Goal: Transaction & Acquisition: Book appointment/travel/reservation

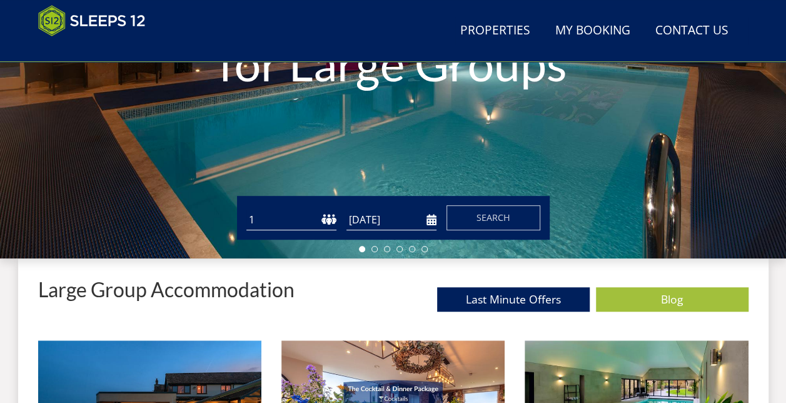
scroll to position [308, 0]
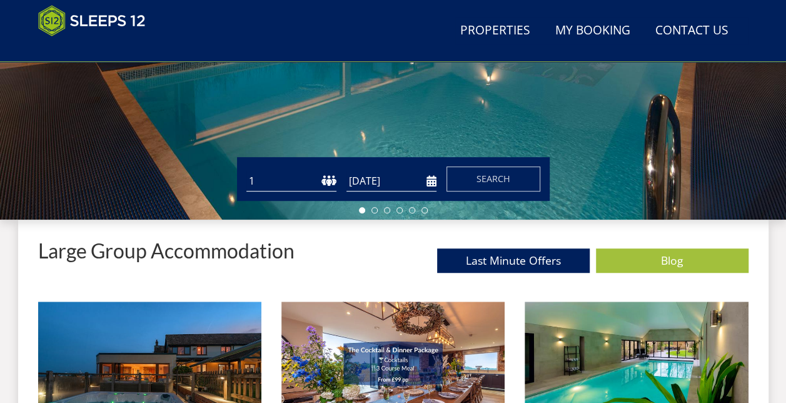
click at [277, 179] on select "1 2 3 4 5 6 7 8 9 10 11 12 13 14 15 16 17 18 19 20 21 22 23 24 25 26 27 28 29 3…" at bounding box center [291, 181] width 90 height 21
select select "10"
click at [246, 171] on select "1 2 3 4 5 6 7 8 9 10 11 12 13 14 15 16 17 18 19 20 21 22 23 24 25 26 27 28 29 3…" at bounding box center [291, 181] width 90 height 21
click at [374, 178] on input "[DATE]" at bounding box center [391, 181] width 90 height 21
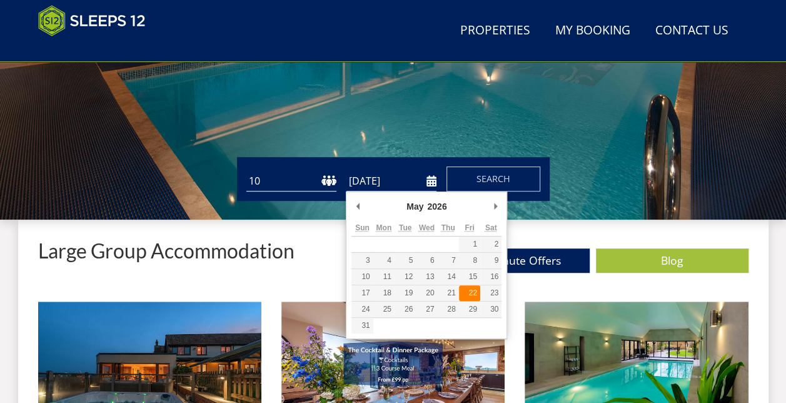
type input "[DATE]"
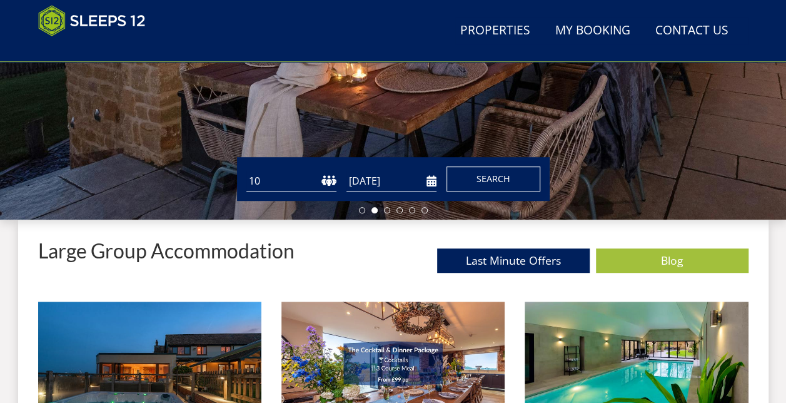
click at [500, 174] on span "Search" at bounding box center [493, 179] width 34 height 12
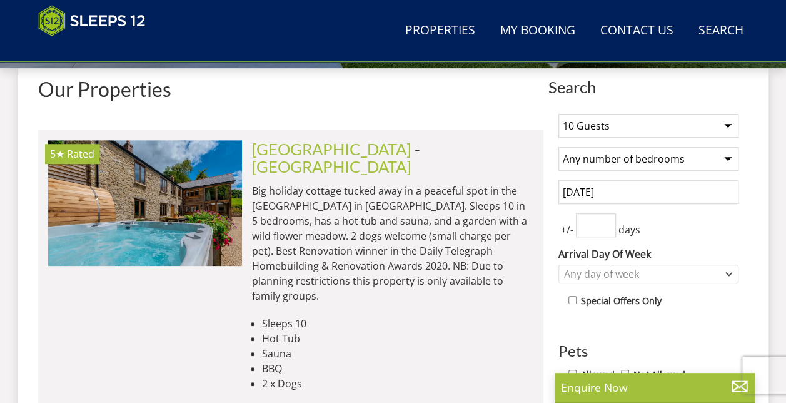
scroll to position [547, 0]
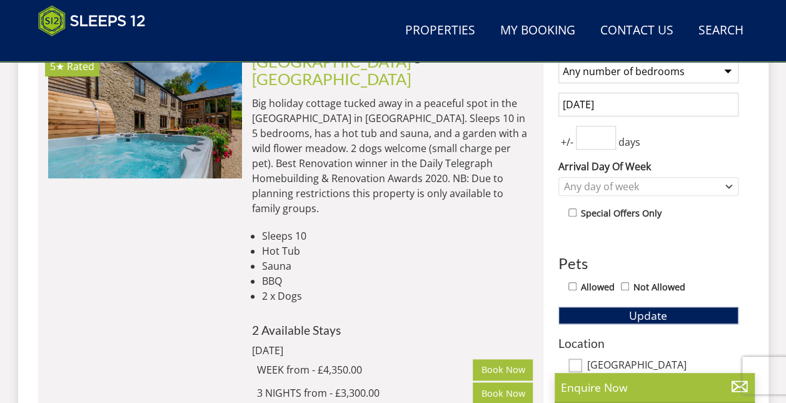
click at [636, 96] on input "[DATE]" at bounding box center [648, 105] width 180 height 24
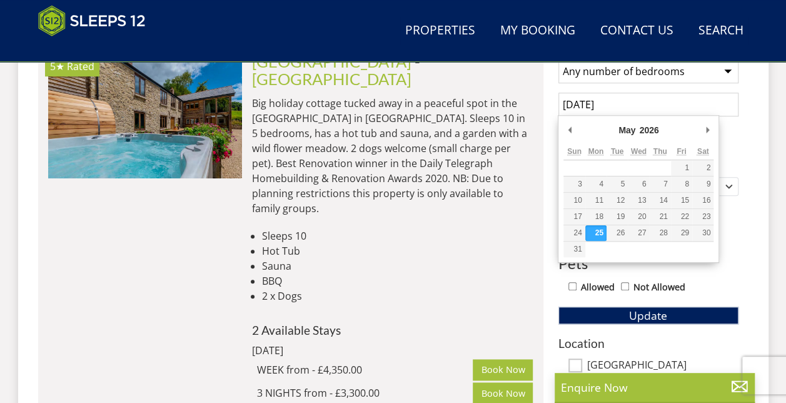
click at [675, 105] on input "[DATE]" at bounding box center [648, 105] width 180 height 24
click at [644, 315] on span "Update" at bounding box center [648, 315] width 38 height 15
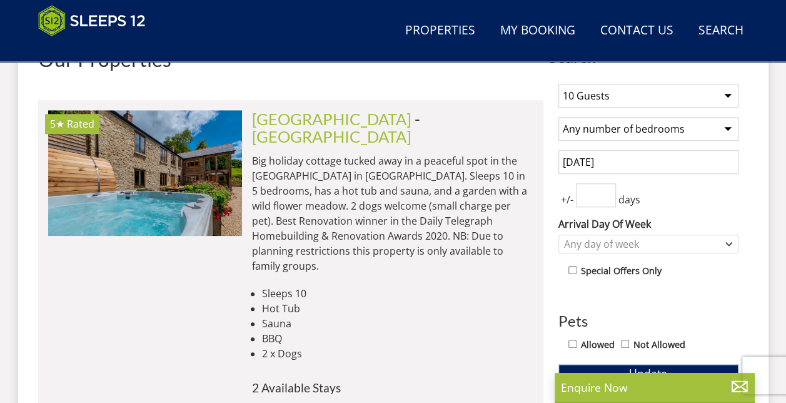
scroll to position [515, 0]
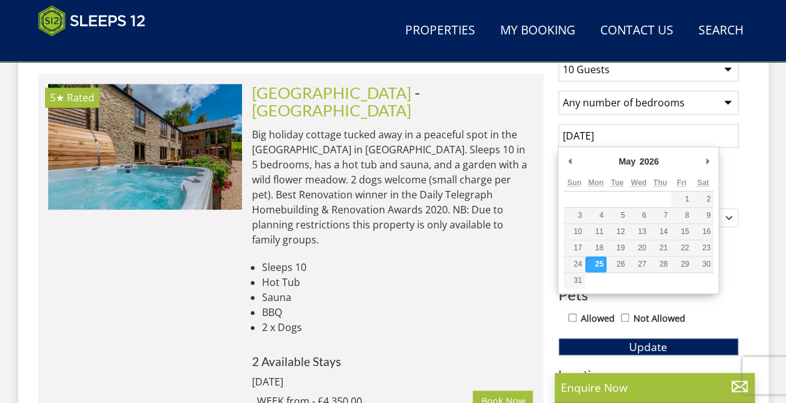
click at [644, 133] on input "[DATE]" at bounding box center [648, 136] width 180 height 24
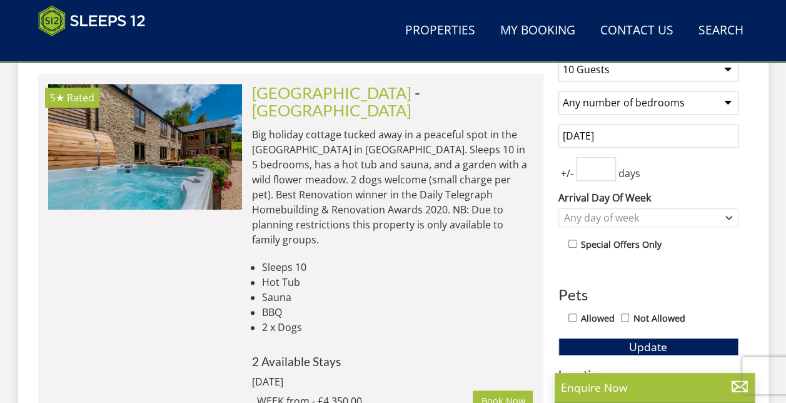
click at [601, 138] on input "[DATE]" at bounding box center [648, 136] width 180 height 24
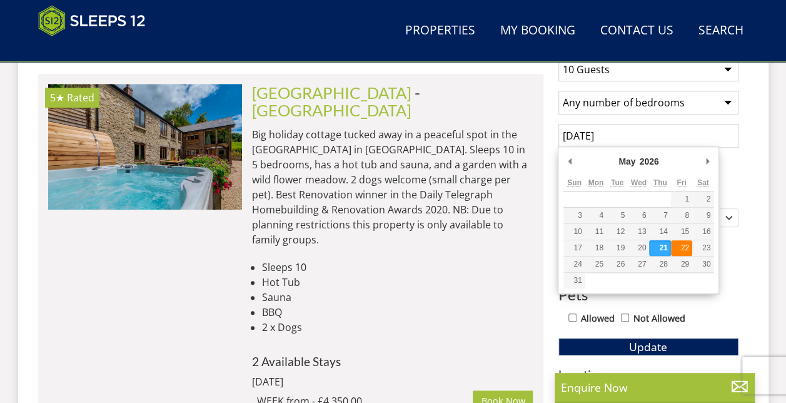
type input "[DATE]"
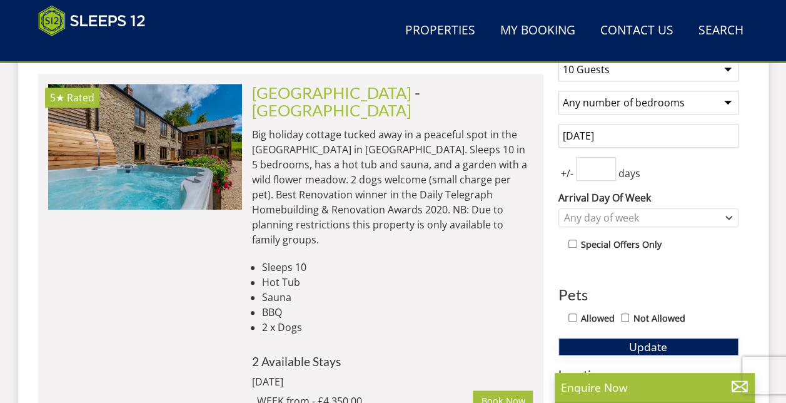
click at [659, 346] on span "Update" at bounding box center [648, 346] width 38 height 15
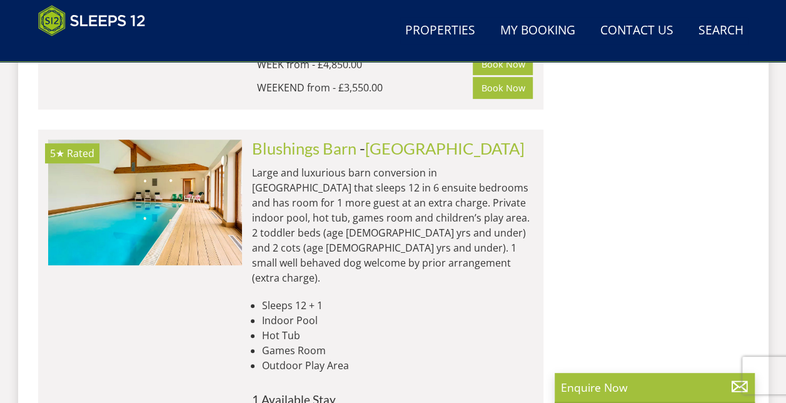
scroll to position [2616, 0]
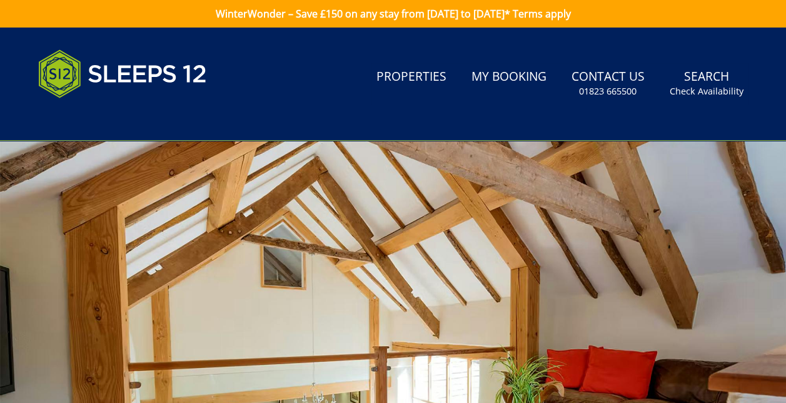
scroll to position [23, 0]
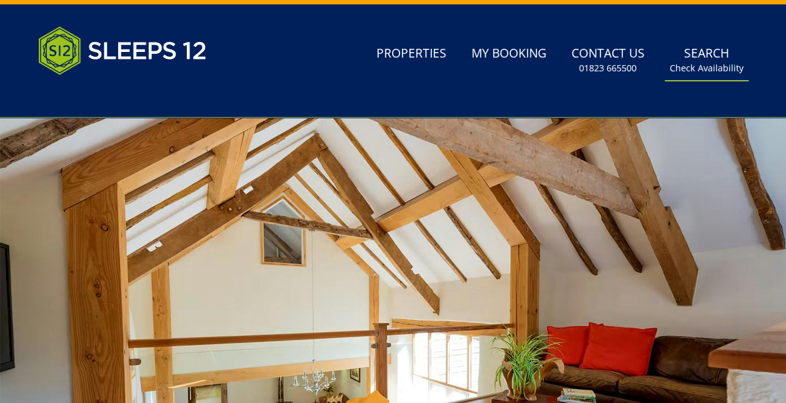
click at [697, 51] on link "Search Check Availability" at bounding box center [707, 60] width 84 height 41
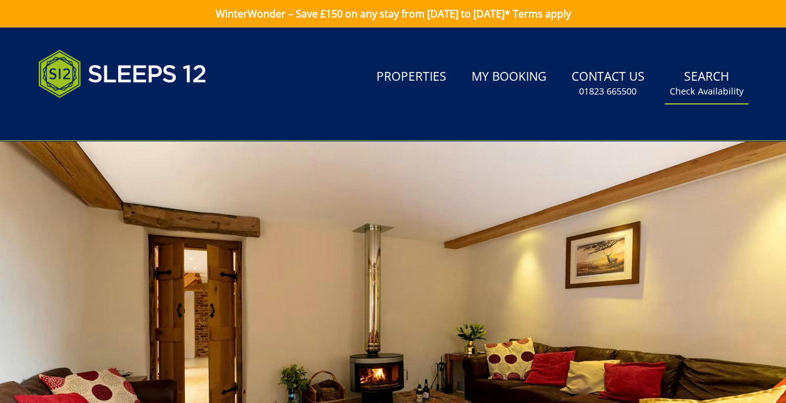
click at [696, 91] on small "Check Availability" at bounding box center [707, 91] width 74 height 13
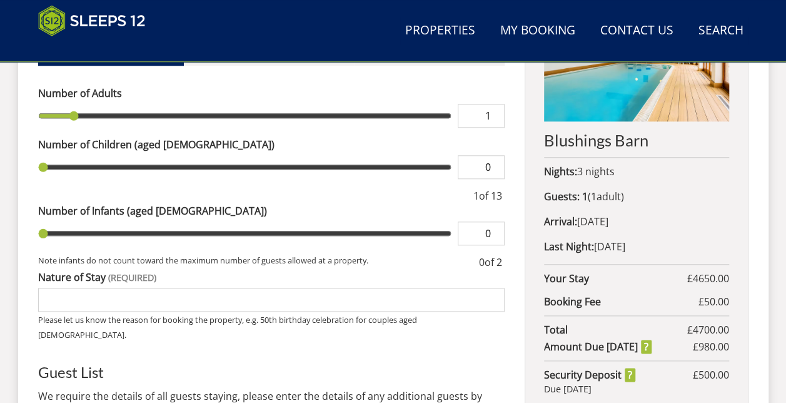
scroll to position [549, 0]
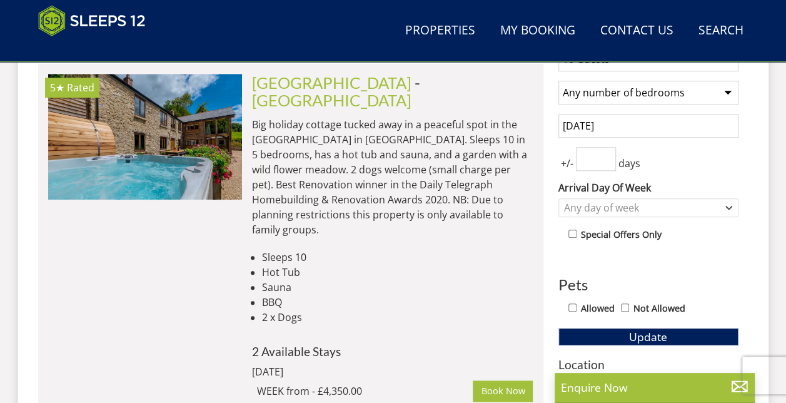
scroll to position [517, 0]
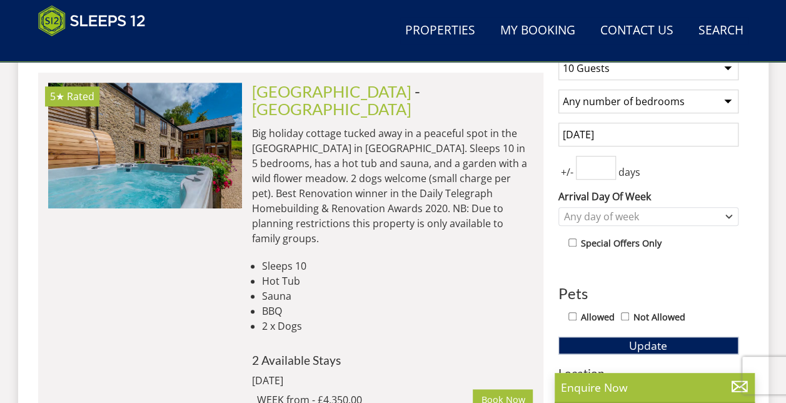
click at [602, 161] on input "number" at bounding box center [596, 168] width 40 height 24
click at [605, 161] on input "1" at bounding box center [596, 168] width 40 height 24
click at [605, 161] on input "2" at bounding box center [596, 168] width 40 height 24
click at [605, 161] on input "3" at bounding box center [596, 168] width 40 height 24
click at [605, 161] on input "4" at bounding box center [596, 168] width 40 height 24
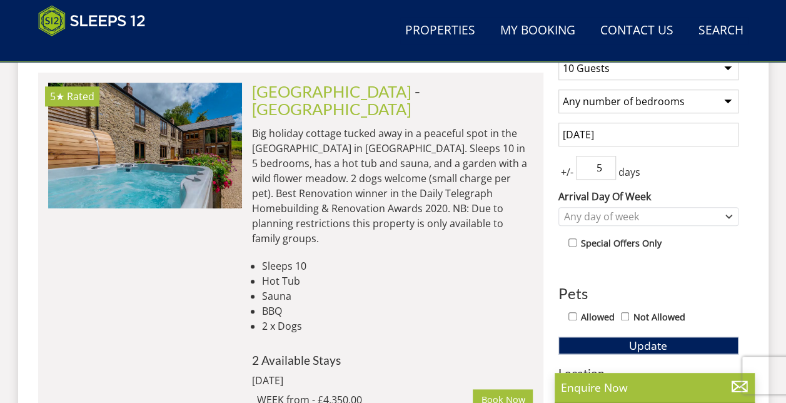
click at [605, 161] on input "5" at bounding box center [596, 168] width 40 height 24
click at [605, 161] on input "6" at bounding box center [596, 168] width 40 height 24
type input "7"
click at [605, 161] on input "7" at bounding box center [596, 168] width 40 height 24
click at [692, 340] on button "Update" at bounding box center [648, 345] width 180 height 18
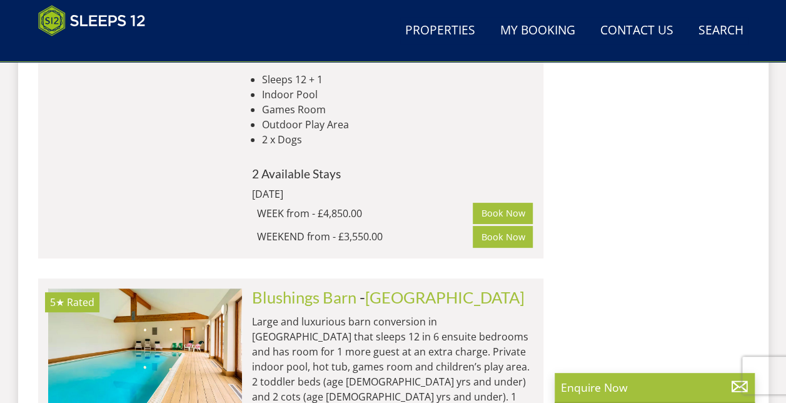
scroll to position [2417, 0]
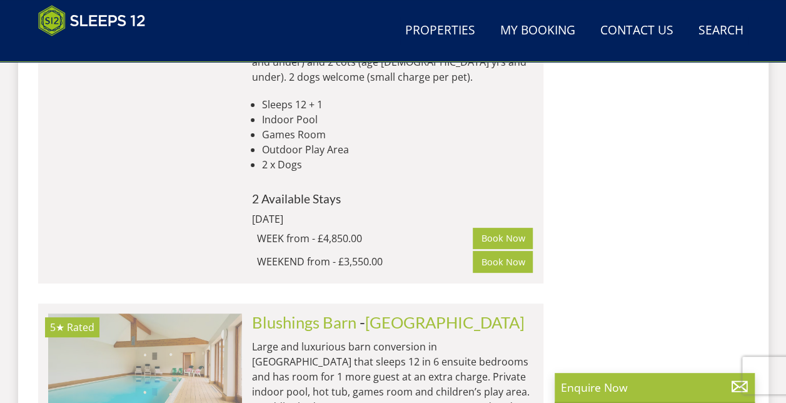
click at [137, 313] on img at bounding box center [145, 375] width 194 height 125
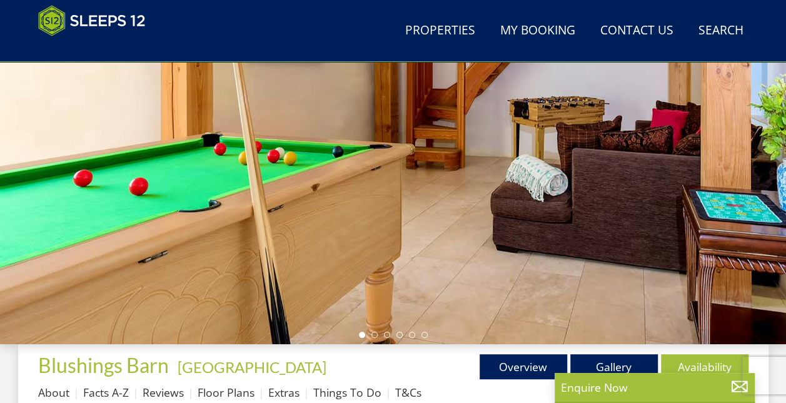
scroll to position [191, 0]
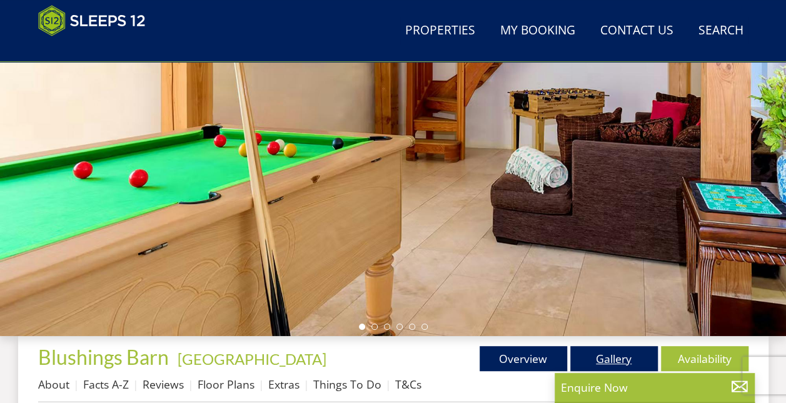
click at [607, 350] on link "Gallery" at bounding box center [614, 358] width 88 height 25
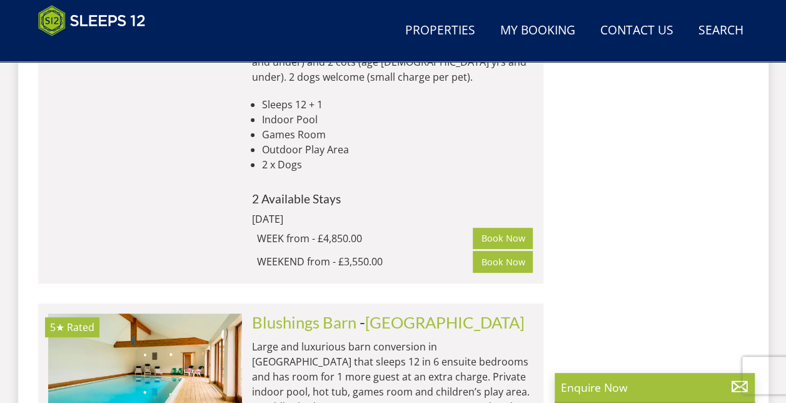
scroll to position [2065, 0]
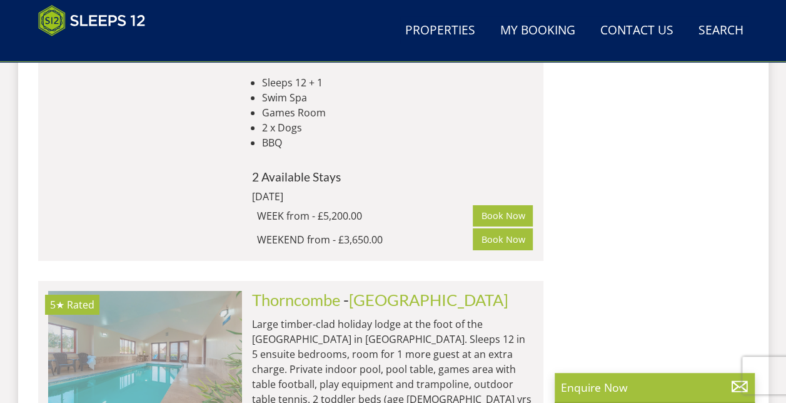
click at [205, 291] on img at bounding box center [145, 353] width 194 height 125
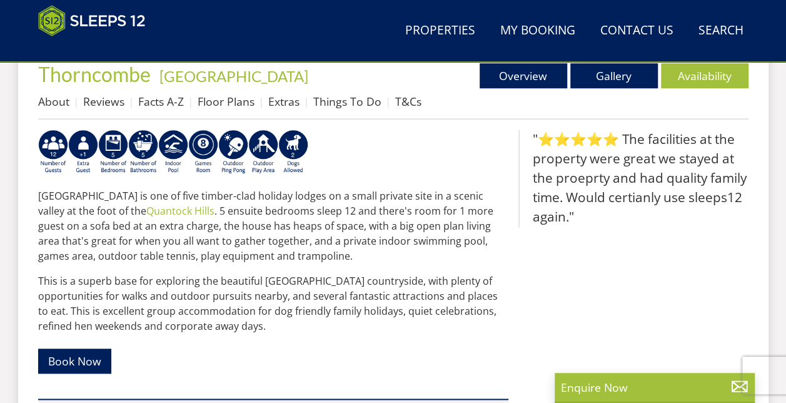
scroll to position [451, 0]
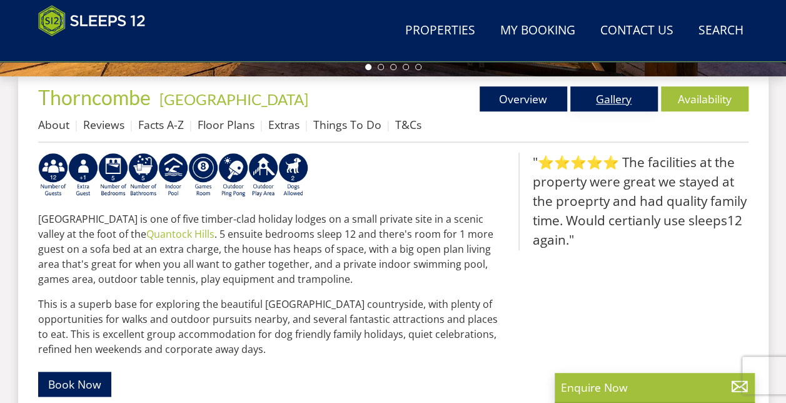
click at [619, 101] on link "Gallery" at bounding box center [614, 98] width 88 height 25
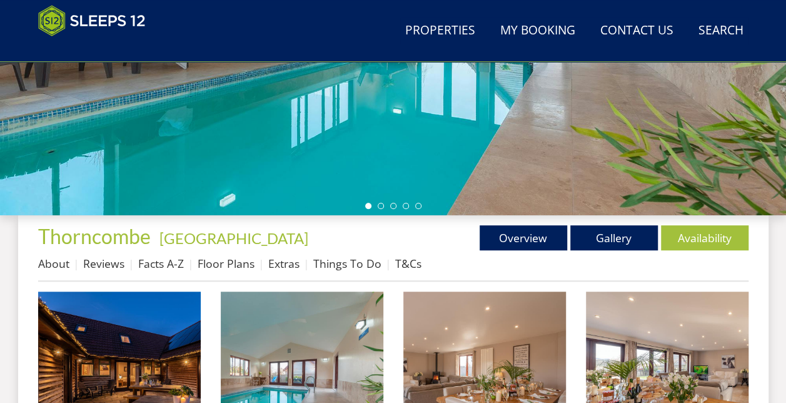
scroll to position [315, 0]
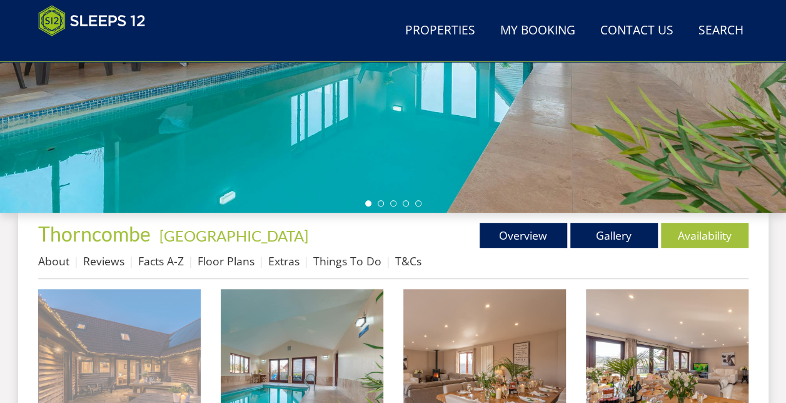
click at [131, 335] on img at bounding box center [119, 370] width 163 height 163
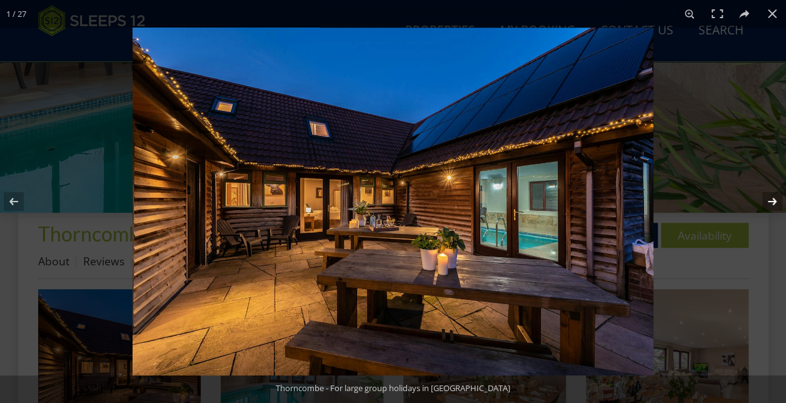
click at [773, 201] on button at bounding box center [764, 201] width 44 height 63
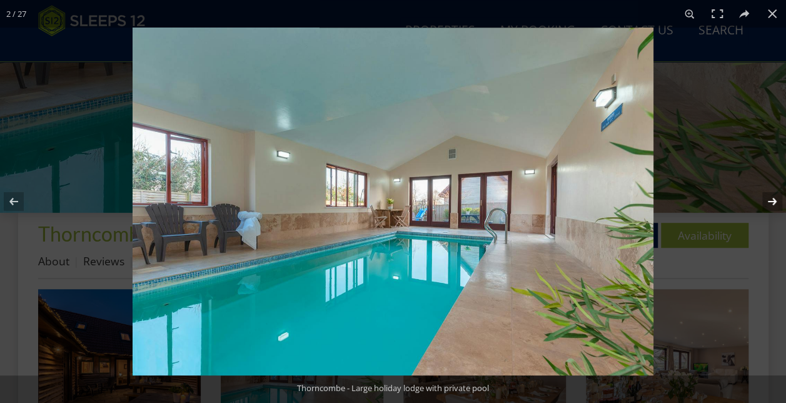
click at [773, 201] on button at bounding box center [764, 201] width 44 height 63
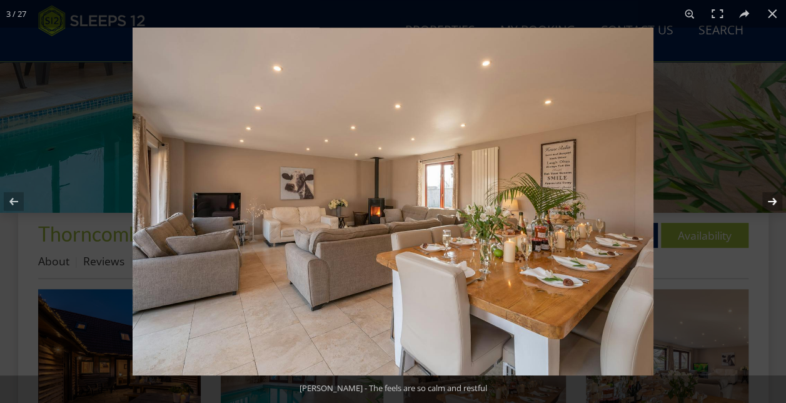
click at [773, 201] on button at bounding box center [764, 201] width 44 height 63
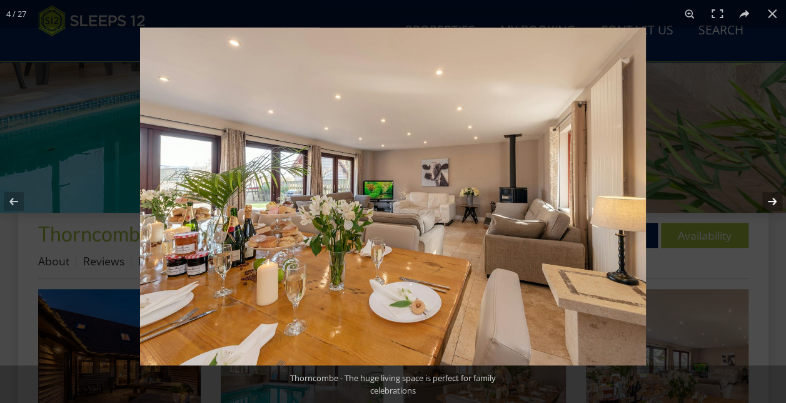
click at [773, 201] on button at bounding box center [764, 201] width 44 height 63
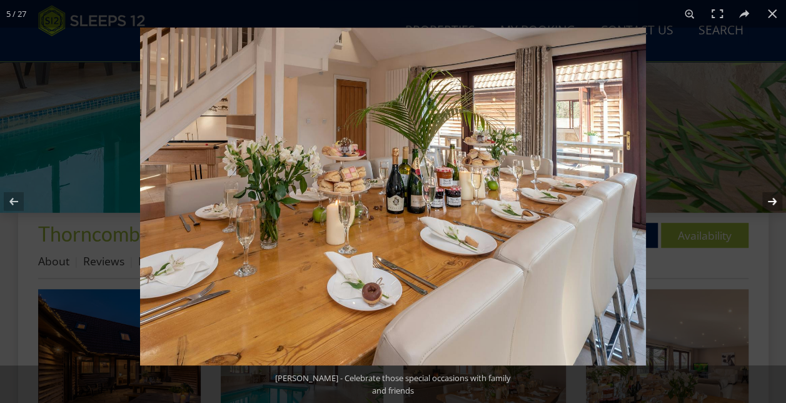
click at [772, 203] on button at bounding box center [764, 201] width 44 height 63
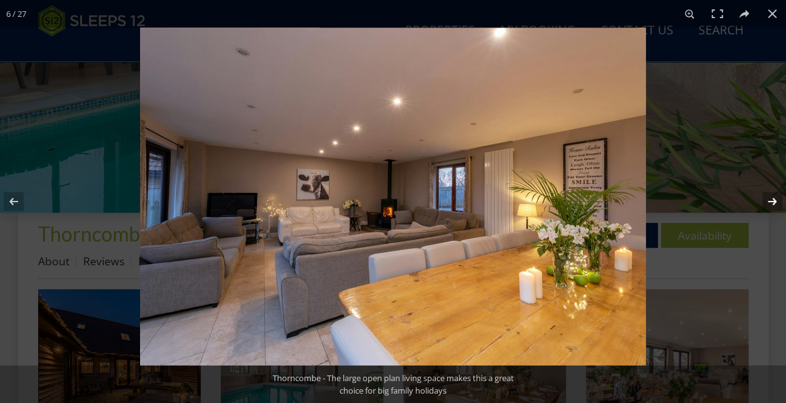
click at [772, 203] on button at bounding box center [764, 201] width 44 height 63
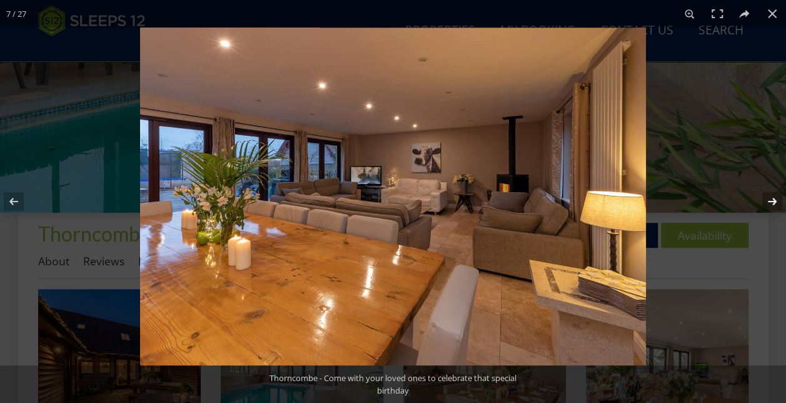
click at [772, 203] on button at bounding box center [764, 201] width 44 height 63
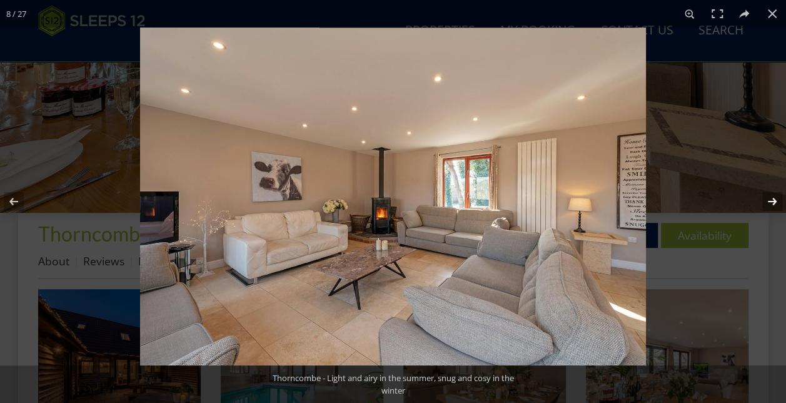
click at [772, 203] on button at bounding box center [764, 201] width 44 height 63
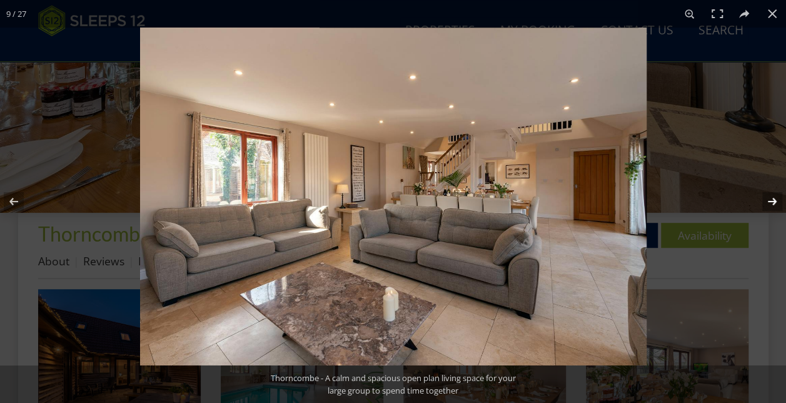
click at [772, 203] on button at bounding box center [764, 201] width 44 height 63
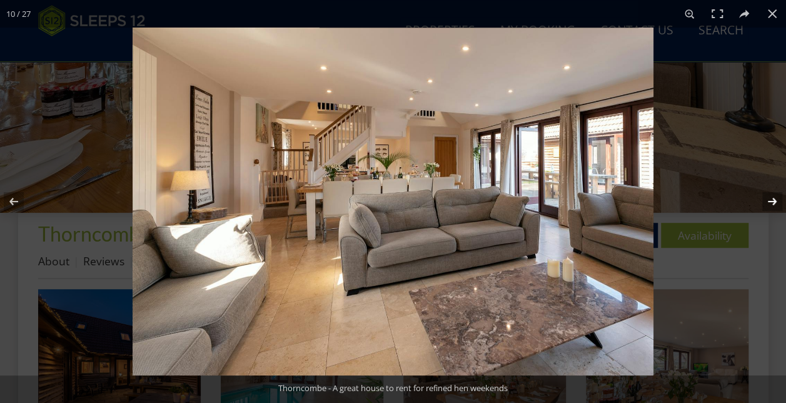
click at [772, 203] on button at bounding box center [764, 201] width 44 height 63
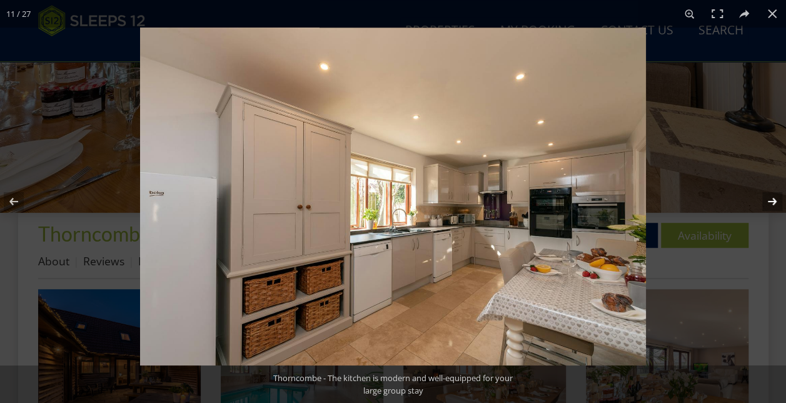
click at [772, 203] on button at bounding box center [764, 201] width 44 height 63
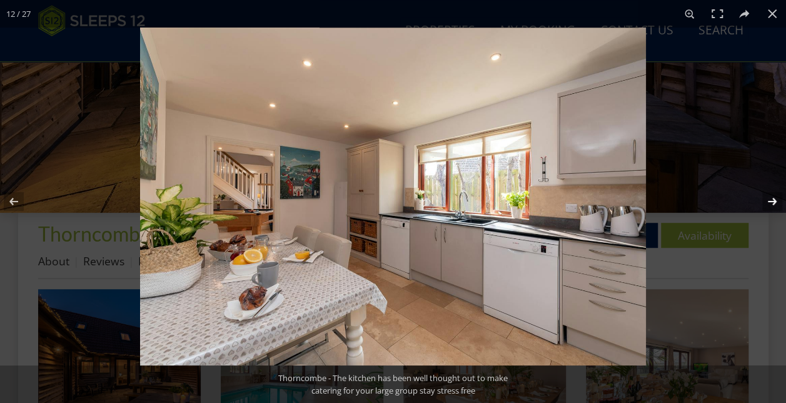
click at [772, 203] on button at bounding box center [764, 201] width 44 height 63
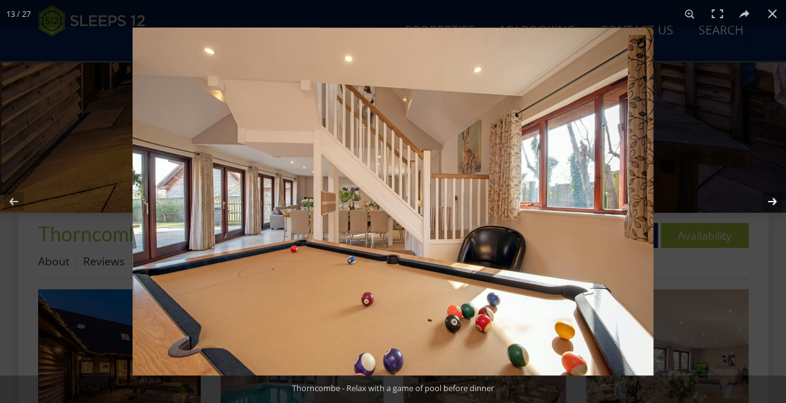
click at [772, 203] on button at bounding box center [764, 201] width 44 height 63
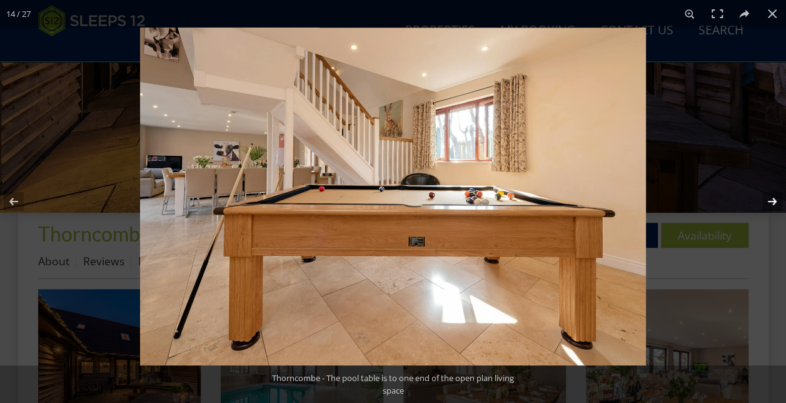
click at [772, 203] on button at bounding box center [764, 201] width 44 height 63
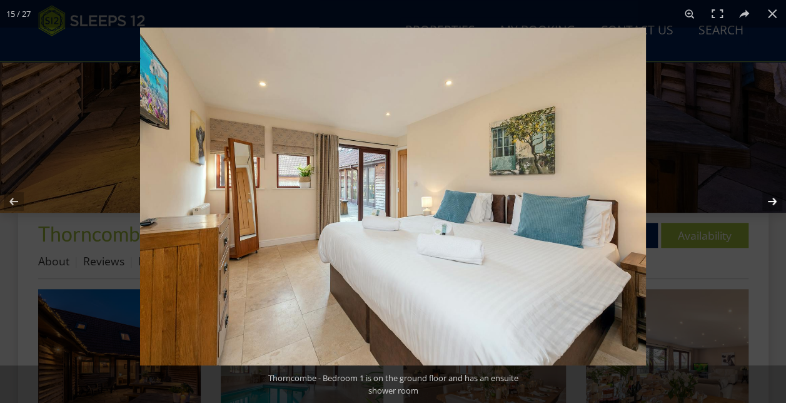
click at [772, 203] on button at bounding box center [764, 201] width 44 height 63
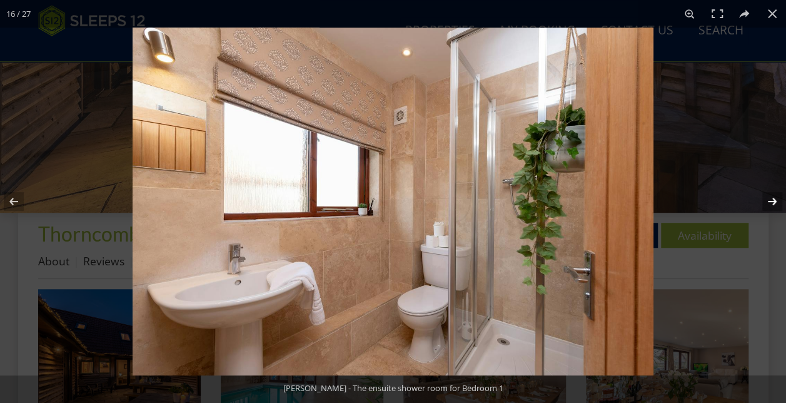
click at [772, 203] on button at bounding box center [764, 201] width 44 height 63
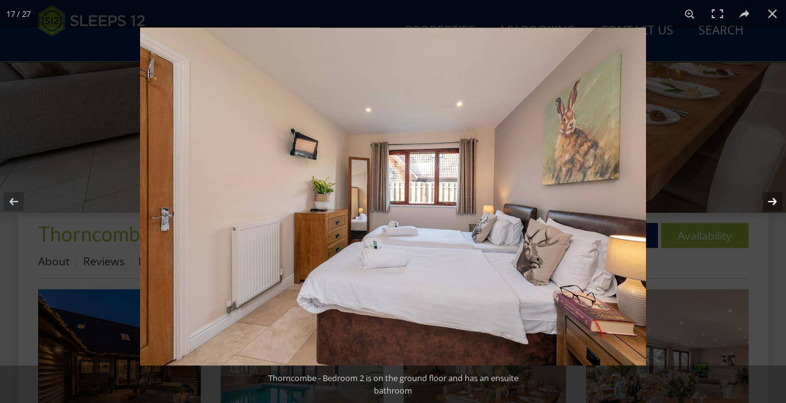
click at [772, 203] on button at bounding box center [764, 201] width 44 height 63
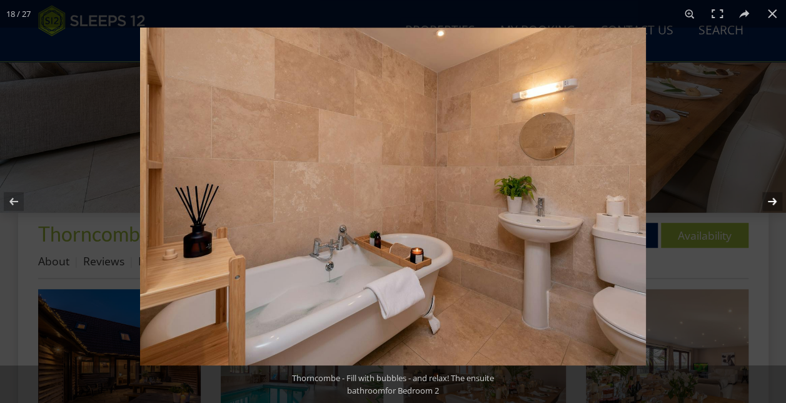
click at [772, 203] on button at bounding box center [764, 201] width 44 height 63
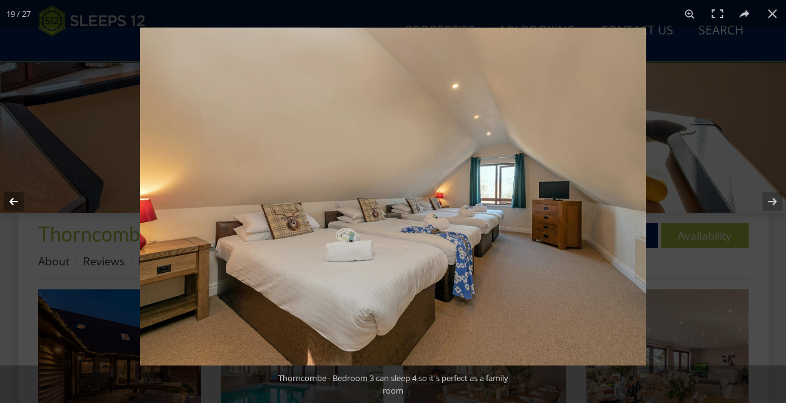
click at [6, 199] on button at bounding box center [22, 201] width 44 height 63
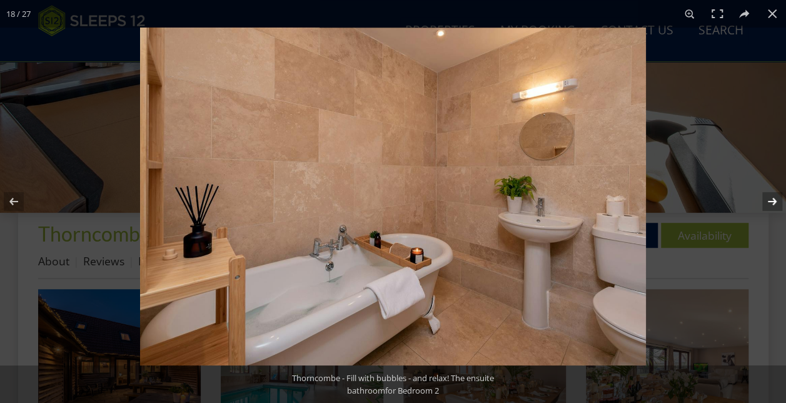
click at [776, 200] on button at bounding box center [764, 201] width 44 height 63
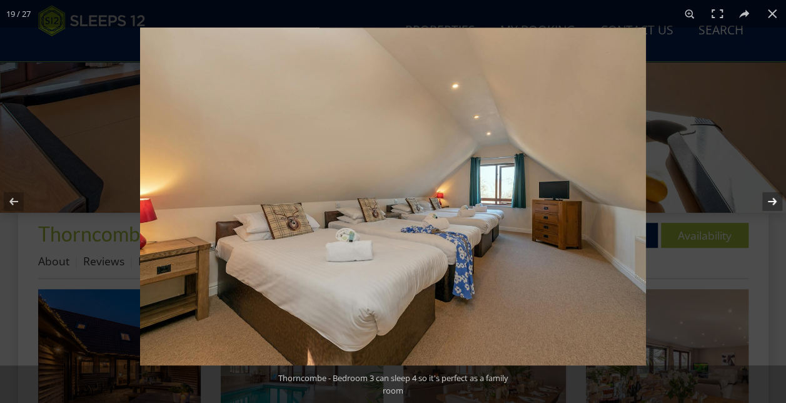
click at [776, 200] on button at bounding box center [764, 201] width 44 height 63
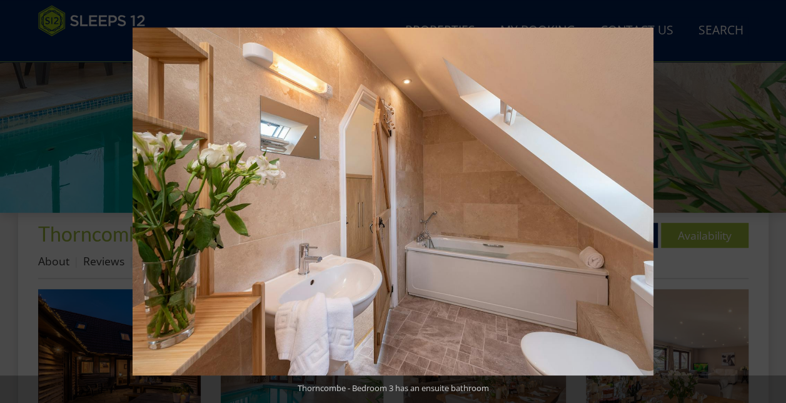
click at [776, 200] on button at bounding box center [764, 201] width 44 height 63
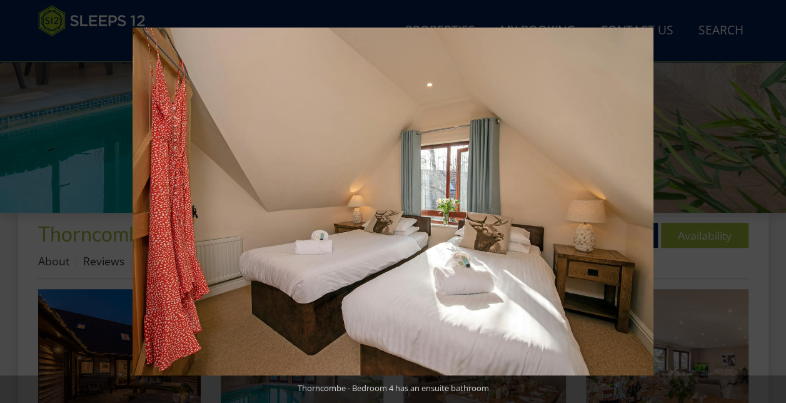
click at [776, 200] on button at bounding box center [764, 201] width 44 height 63
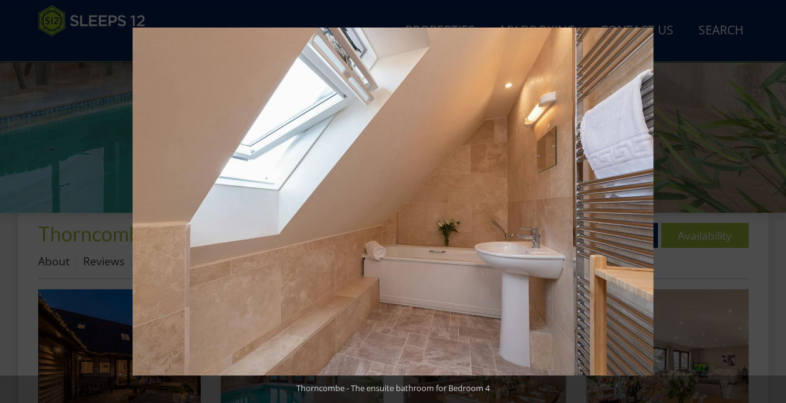
click at [776, 200] on button at bounding box center [764, 201] width 44 height 63
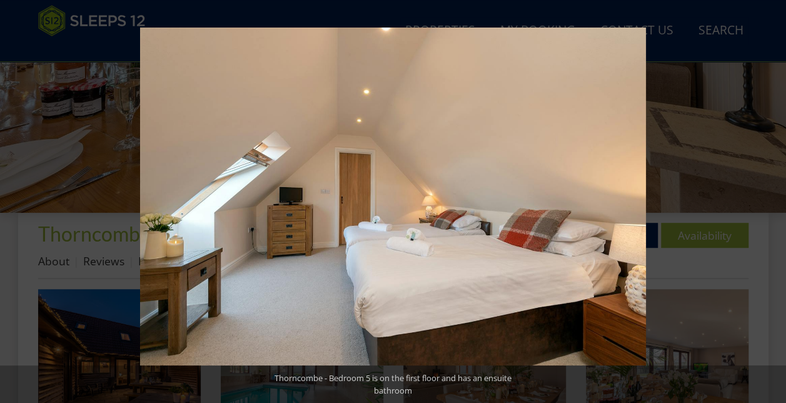
click at [776, 200] on button at bounding box center [764, 201] width 44 height 63
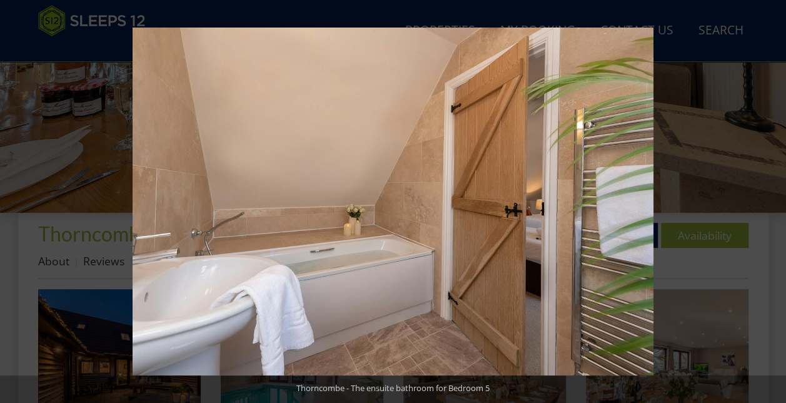
click at [776, 200] on button at bounding box center [764, 201] width 44 height 63
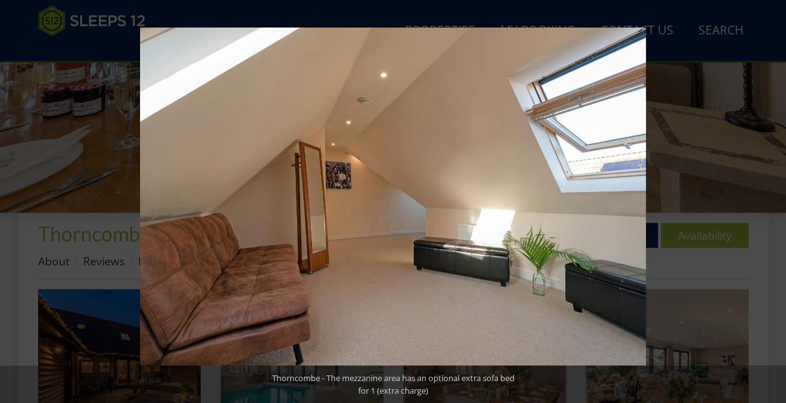
click at [776, 200] on button at bounding box center [764, 201] width 44 height 63
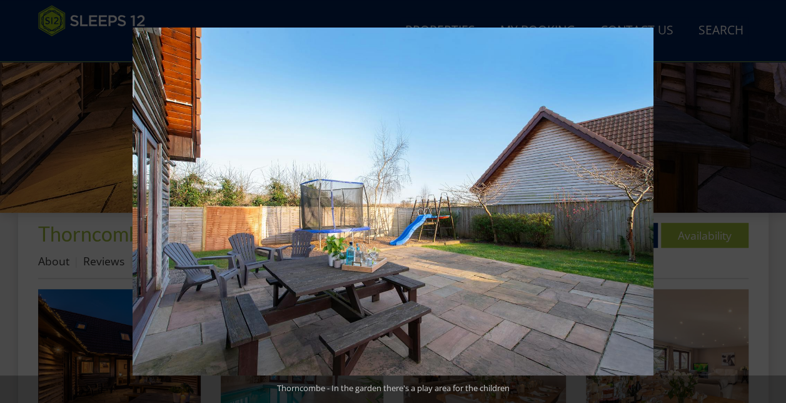
click at [776, 200] on button at bounding box center [764, 201] width 44 height 63
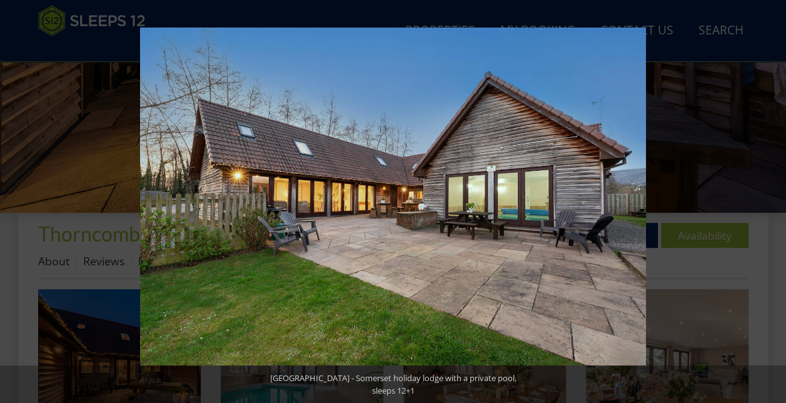
click at [776, 200] on button at bounding box center [764, 201] width 44 height 63
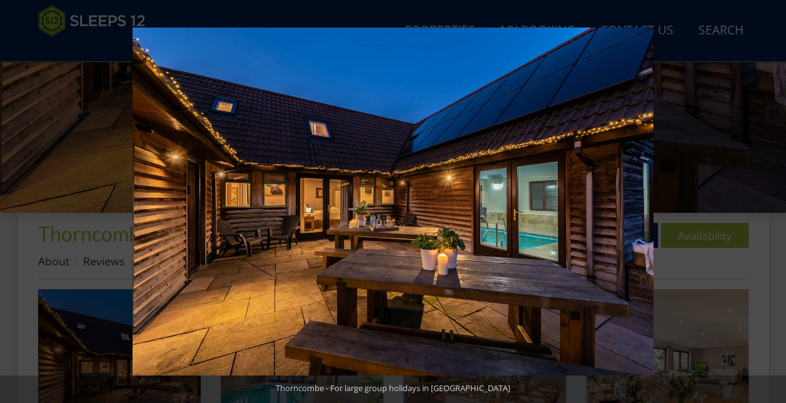
click at [776, 200] on button at bounding box center [764, 201] width 44 height 63
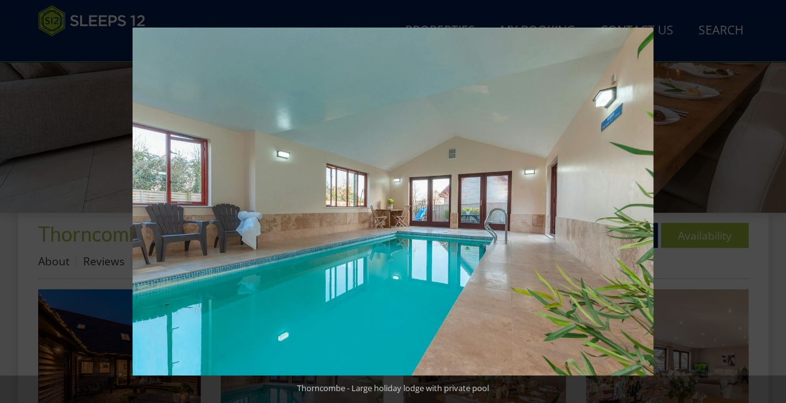
click at [776, 200] on button at bounding box center [764, 201] width 44 height 63
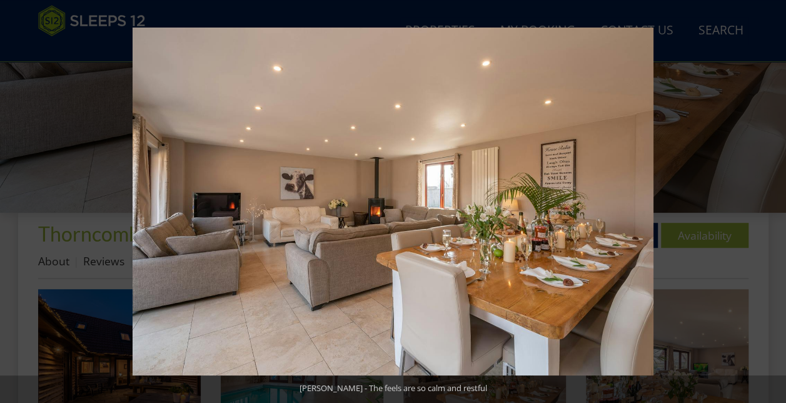
click at [776, 200] on button at bounding box center [764, 201] width 44 height 63
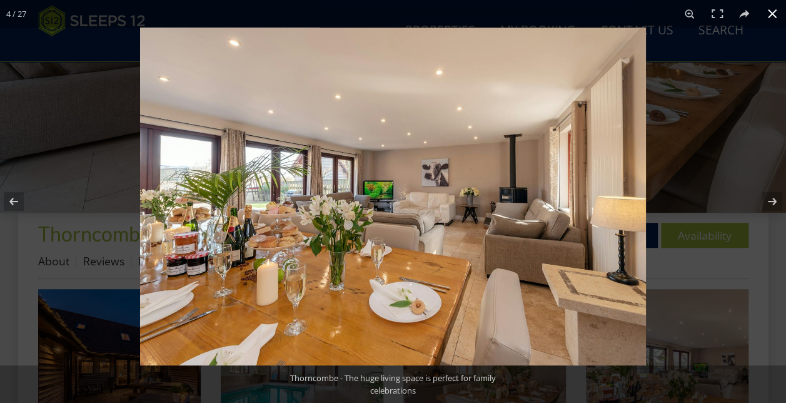
click at [768, 14] on button at bounding box center [772, 14] width 28 height 28
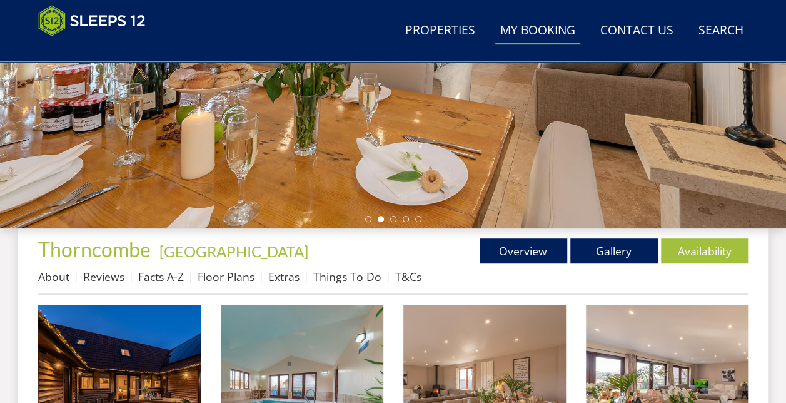
scroll to position [296, 0]
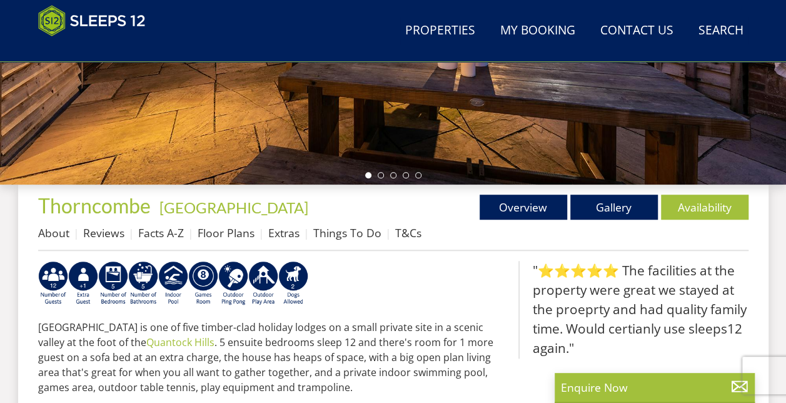
scroll to position [71, 0]
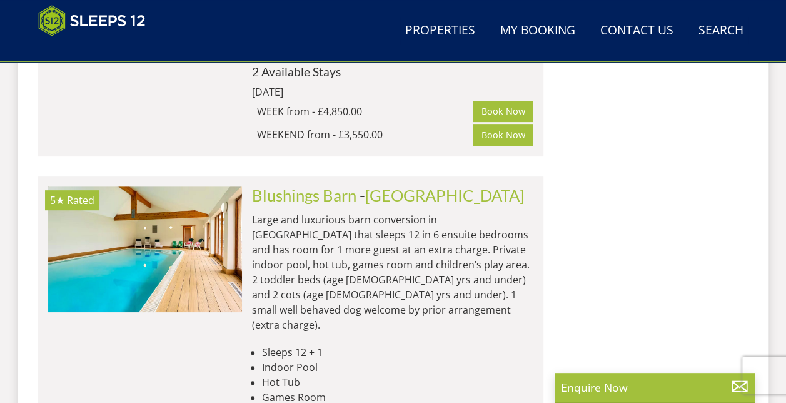
scroll to position [2562, 0]
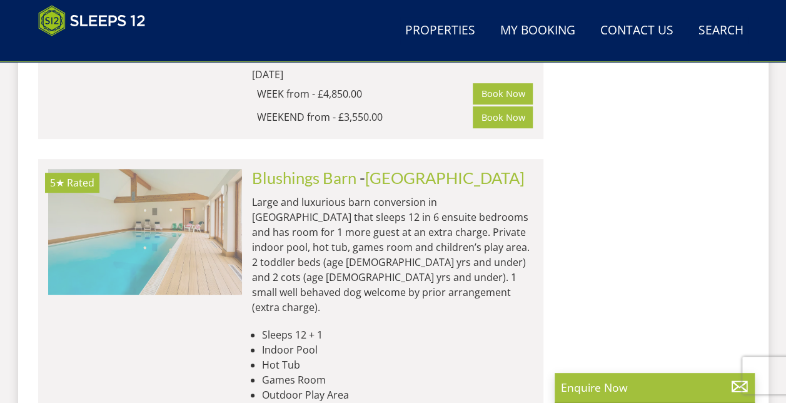
click at [196, 181] on img at bounding box center [145, 231] width 194 height 125
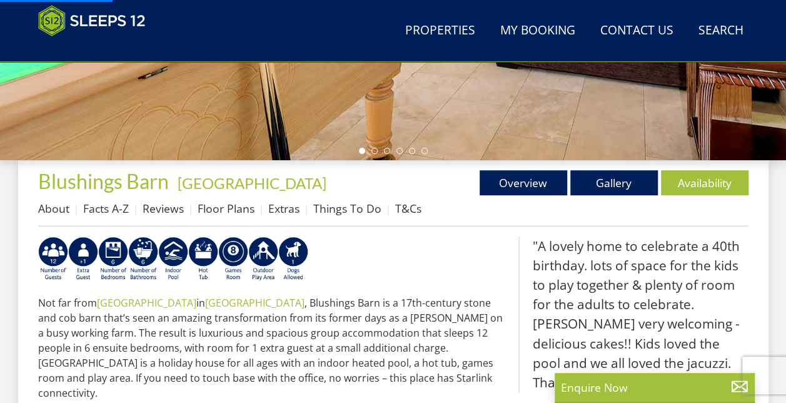
scroll to position [353, 0]
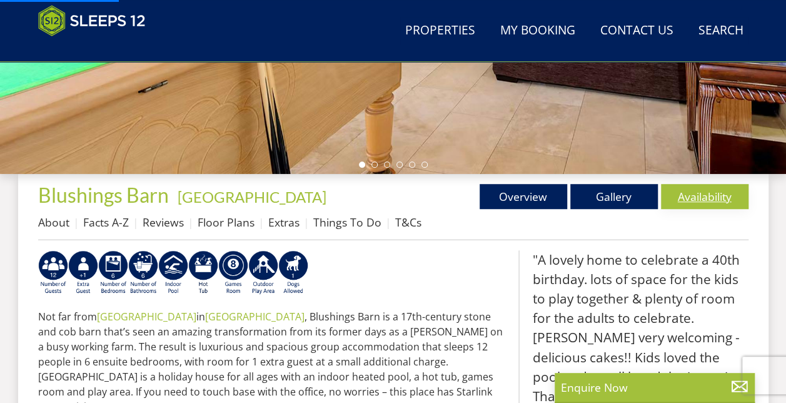
click at [708, 198] on link "Availability" at bounding box center [705, 196] width 88 height 25
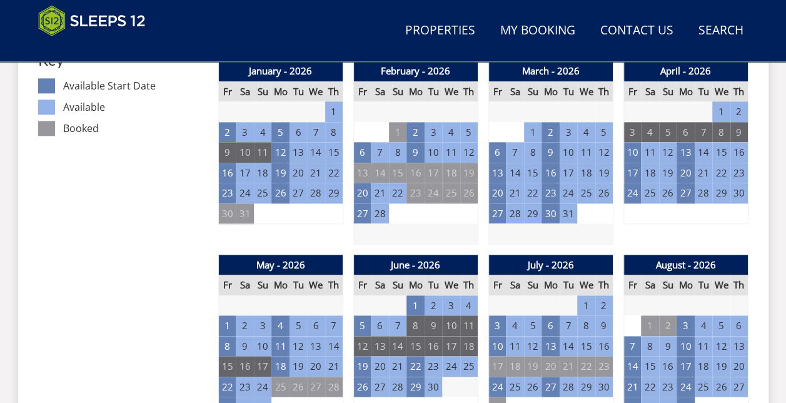
scroll to position [725, 0]
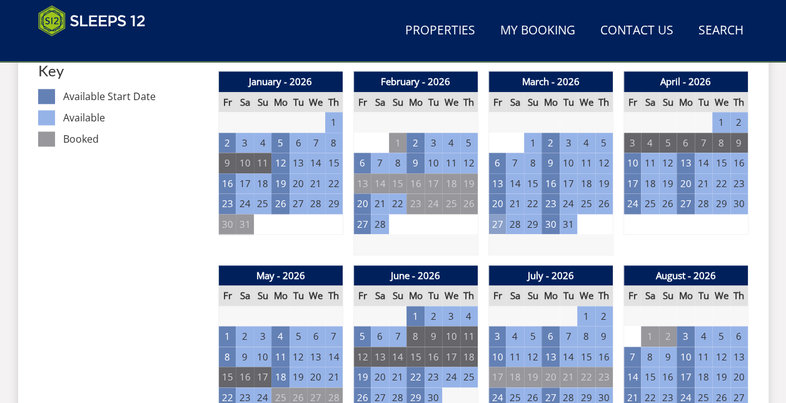
click at [498, 224] on td "27" at bounding box center [497, 224] width 18 height 21
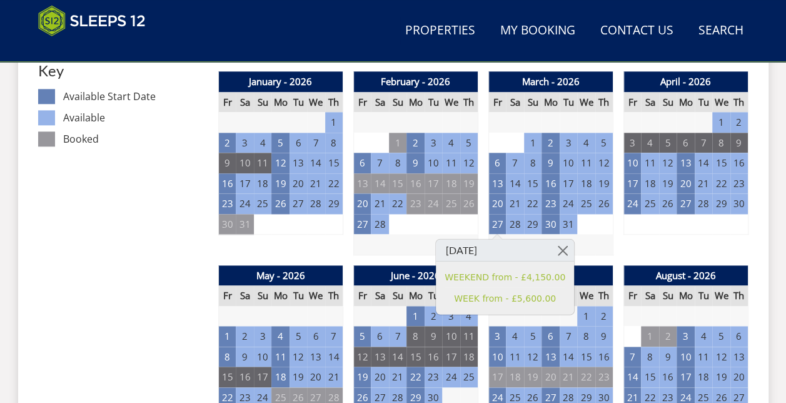
click at [519, 221] on td "28" at bounding box center [515, 224] width 18 height 21
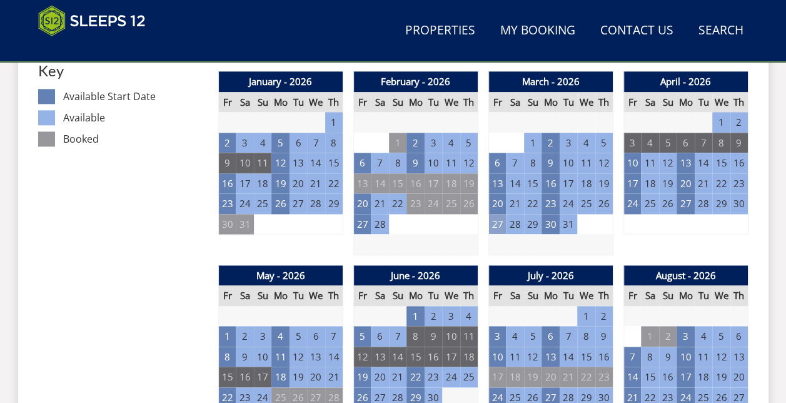
click at [499, 226] on td "27" at bounding box center [497, 224] width 18 height 21
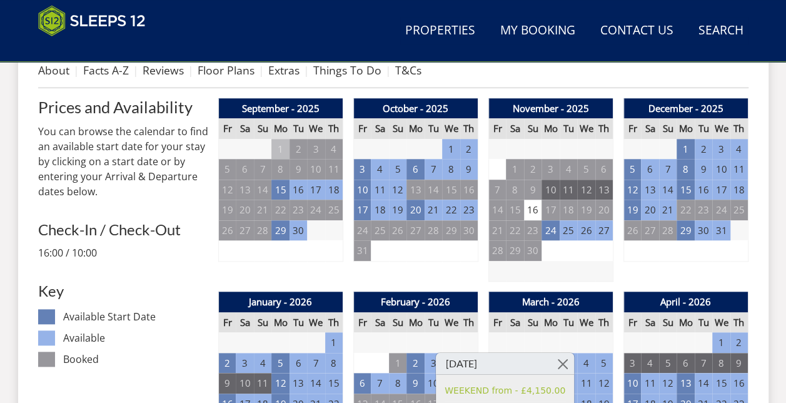
scroll to position [504, 0]
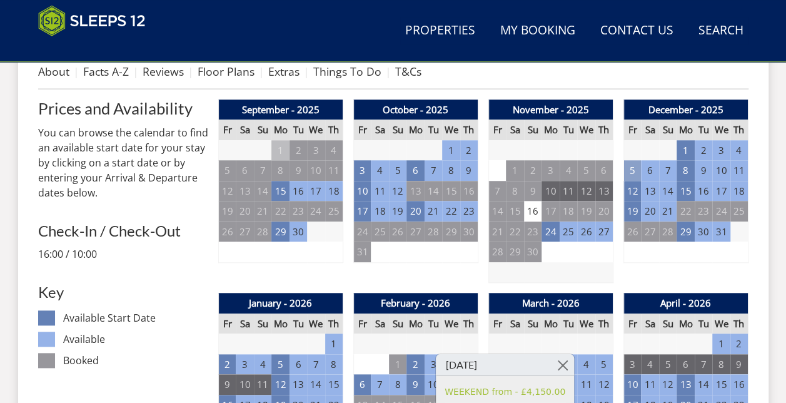
click at [629, 166] on td "5" at bounding box center [632, 170] width 18 height 21
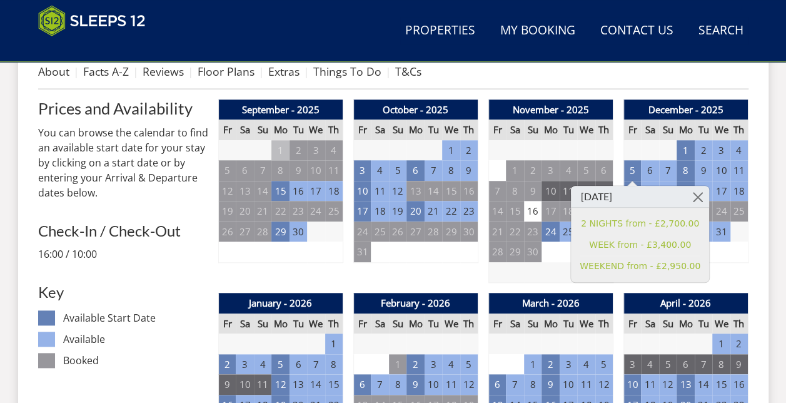
click at [712, 268] on div "December - 2025 Fr Sa Su Mo Tu We Th 28 29 30 1 2 3 4 5 6 7 8 9 10 11 12 13" at bounding box center [685, 191] width 125 height 184
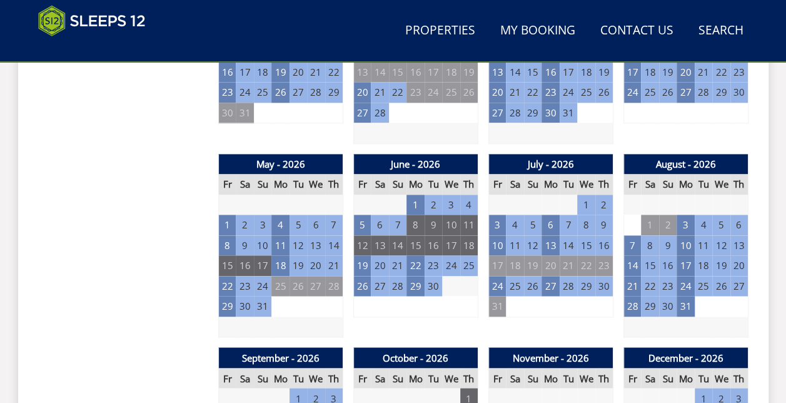
scroll to position [854, 0]
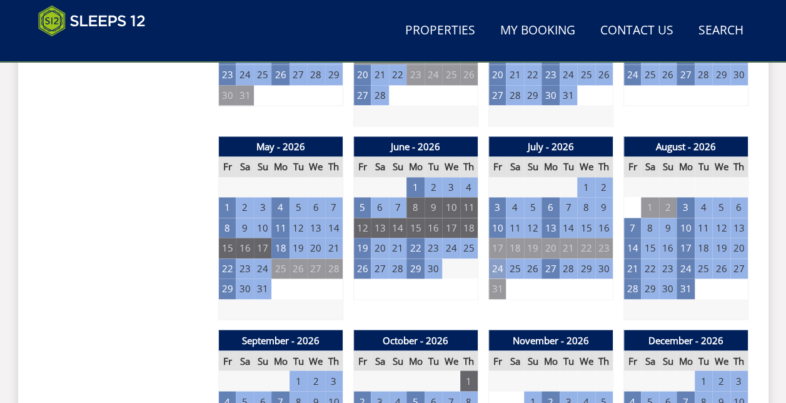
click at [495, 261] on td "24" at bounding box center [497, 268] width 18 height 21
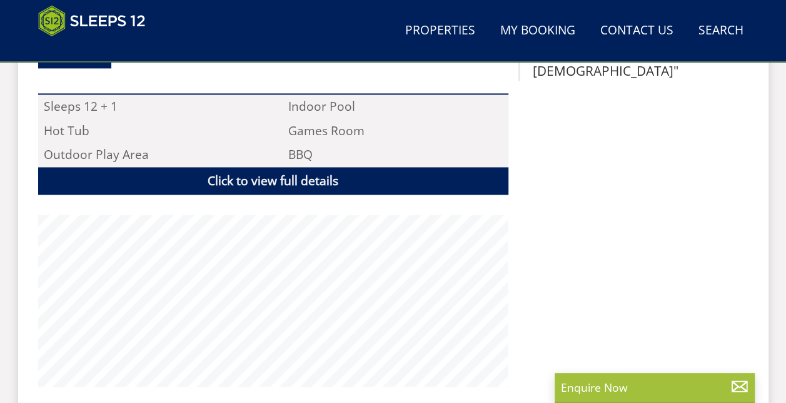
scroll to position [302, 0]
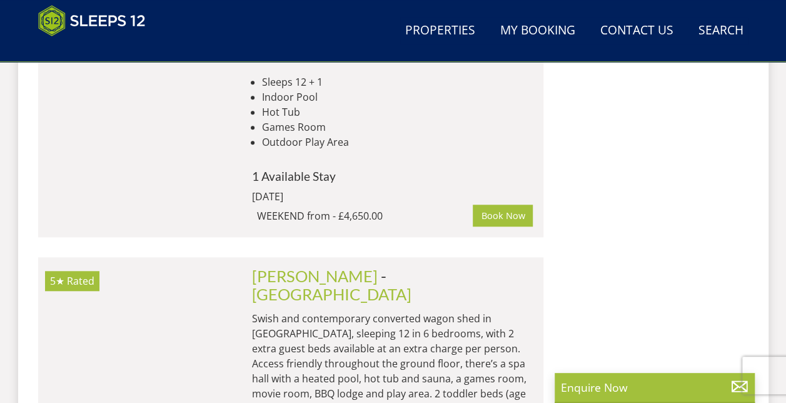
scroll to position [2789, 0]
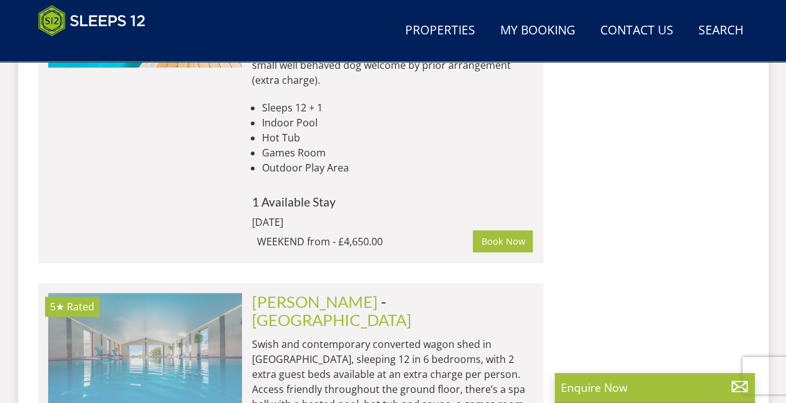
click at [184, 293] on img at bounding box center [145, 355] width 194 height 125
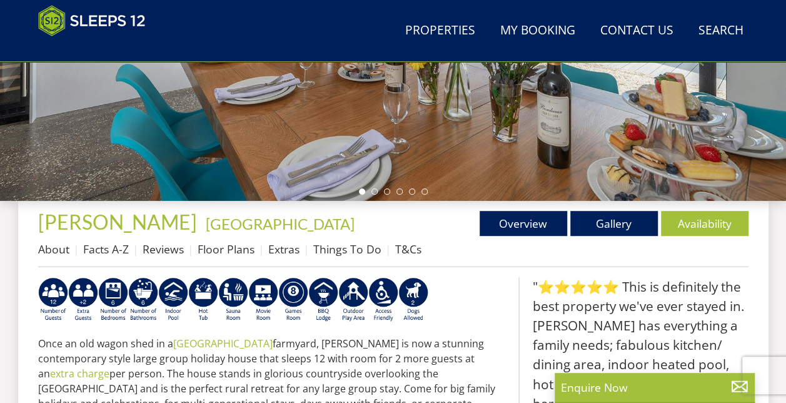
scroll to position [348, 0]
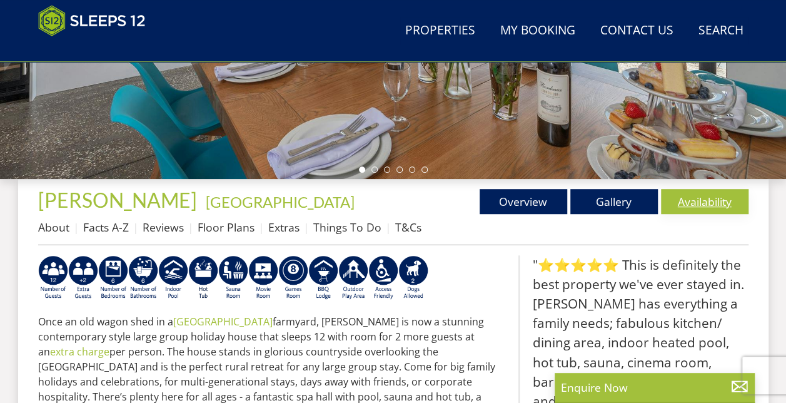
click at [716, 191] on link "Availability" at bounding box center [705, 201] width 88 height 25
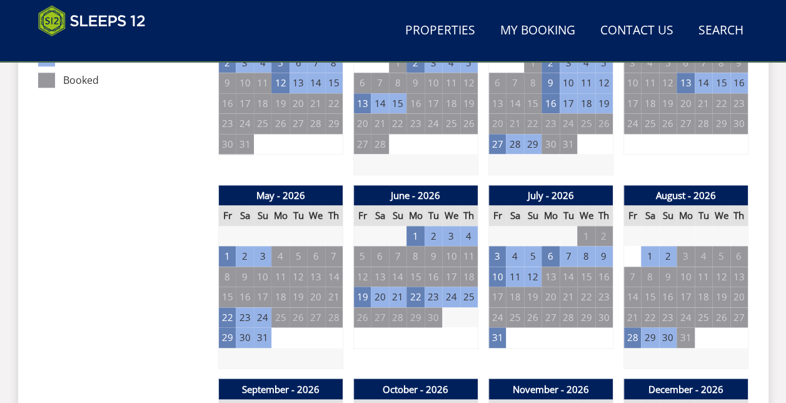
scroll to position [777, 0]
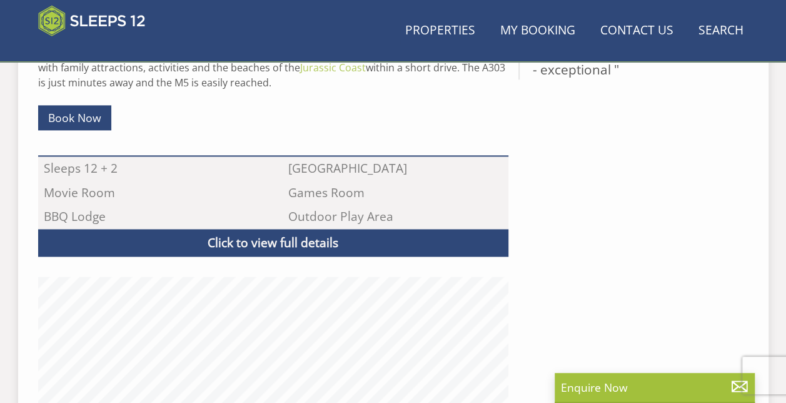
scroll to position [348, 0]
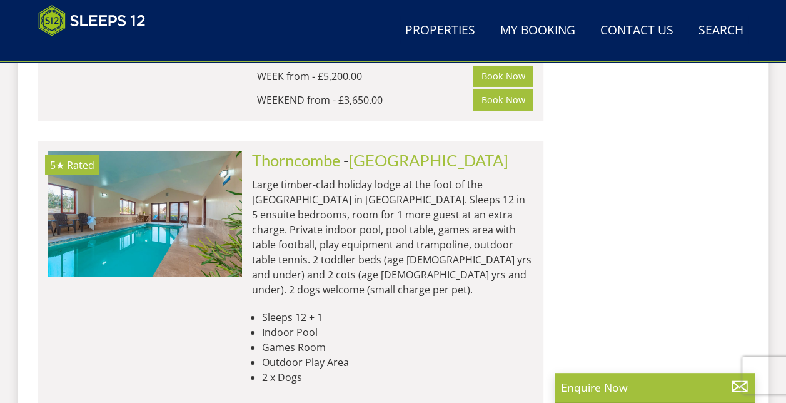
scroll to position [2187, 0]
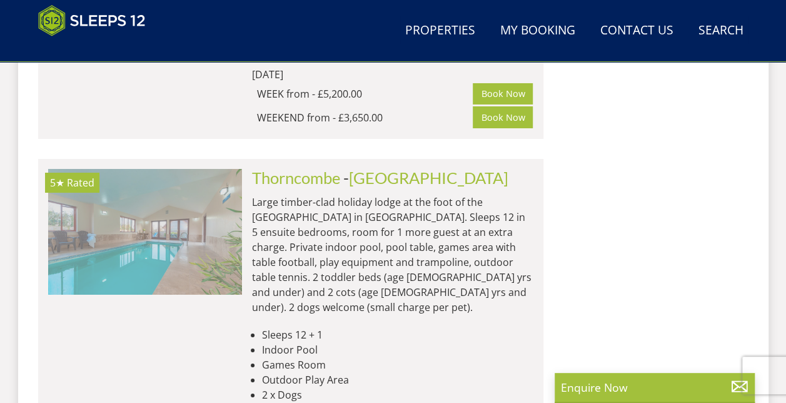
click at [194, 169] on img at bounding box center [145, 231] width 194 height 125
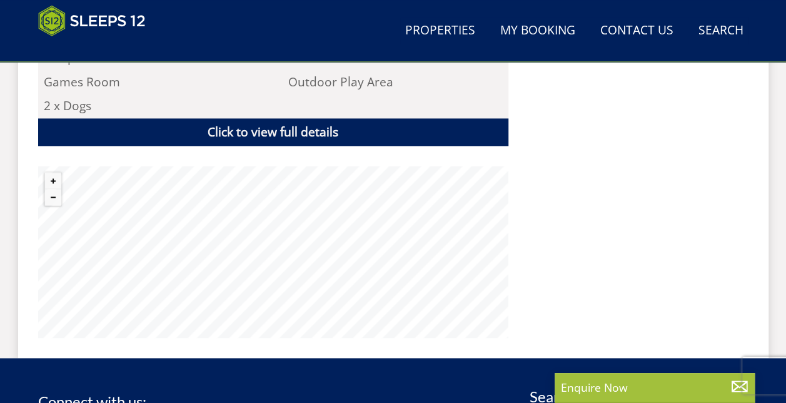
scroll to position [827, 0]
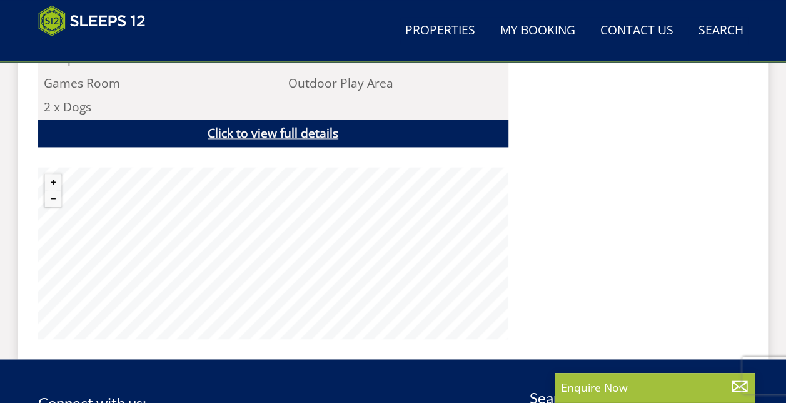
click at [303, 140] on div "[GEOGRAPHIC_DATA] is one of five timber-clad holiday lodges on a small private …" at bounding box center [273, 58] width 470 height 563
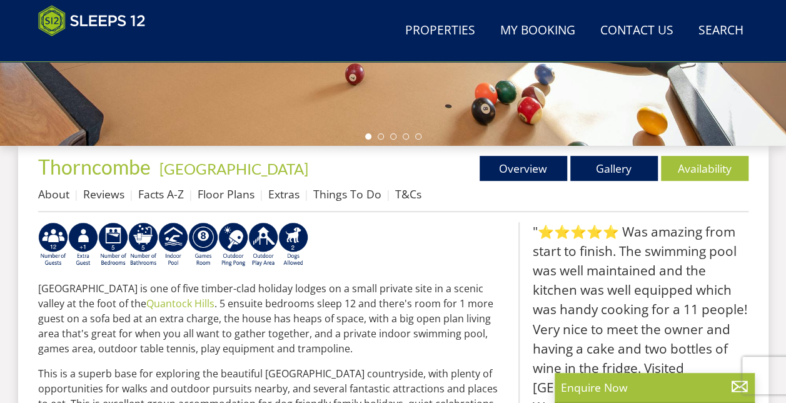
scroll to position [383, 0]
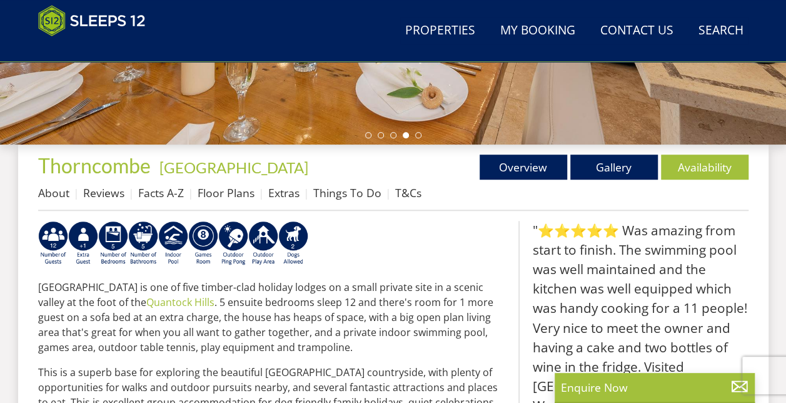
click at [361, 308] on p "[GEOGRAPHIC_DATA] is one of five timber-clad holiday lodges on a small private …" at bounding box center [273, 317] width 470 height 75
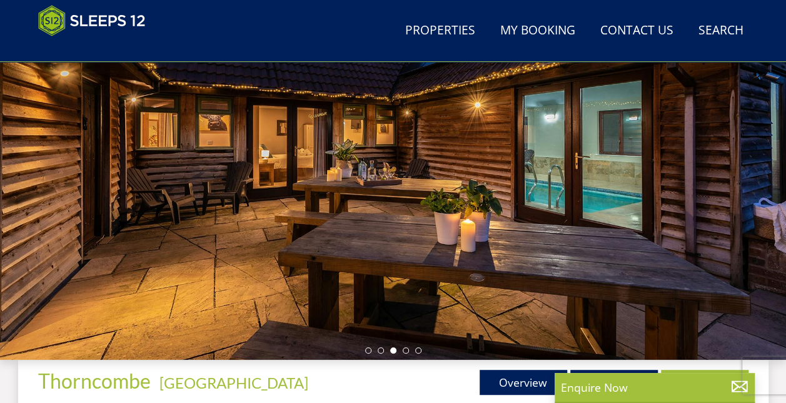
scroll to position [308, 0]
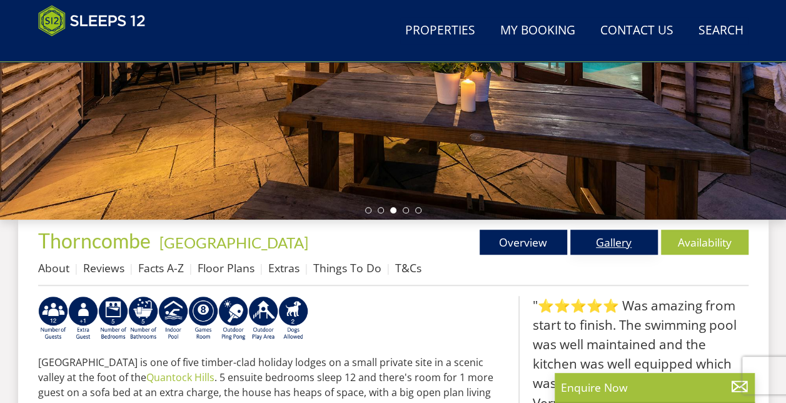
click at [613, 243] on link "Gallery" at bounding box center [614, 241] width 88 height 25
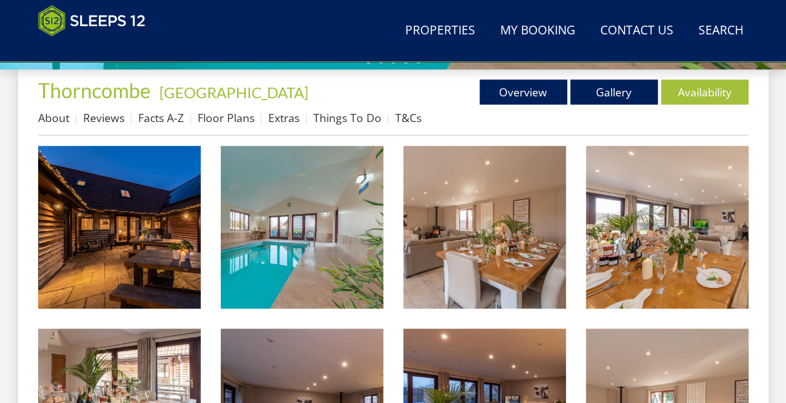
scroll to position [496, 0]
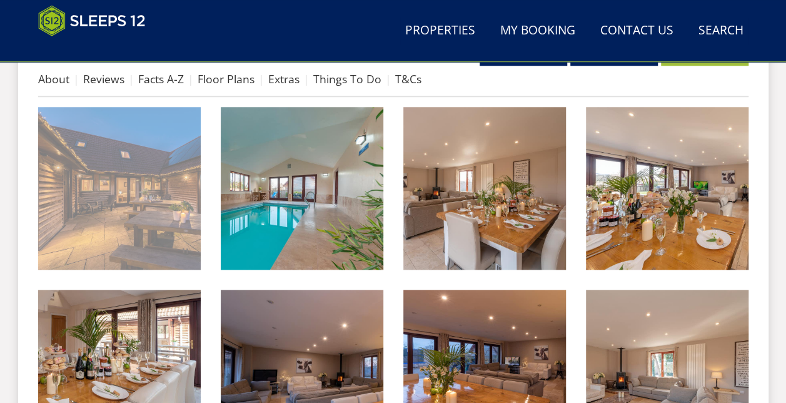
click at [159, 161] on img at bounding box center [119, 188] width 163 height 163
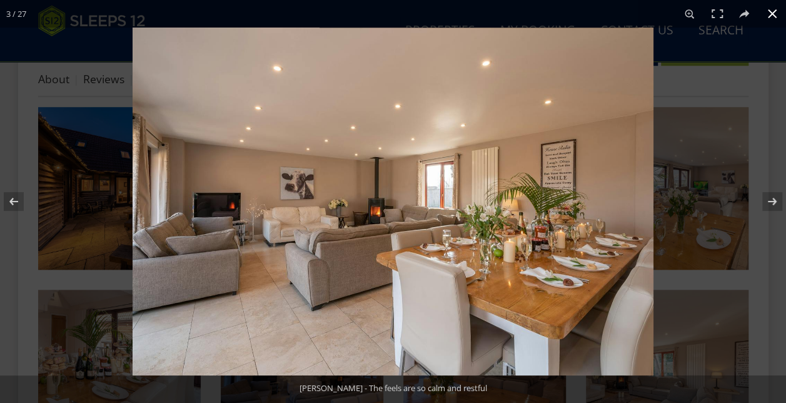
click at [772, 11] on button at bounding box center [772, 14] width 28 height 28
